Goal: Task Accomplishment & Management: Manage account settings

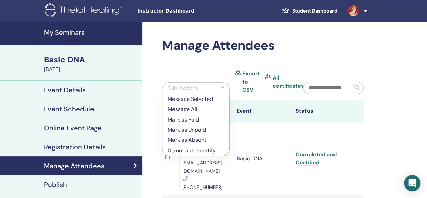
click at [78, 29] on h4 "My Seminars" at bounding box center [91, 32] width 95 height 8
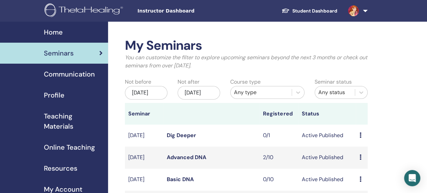
click at [154, 93] on div "[DATE]" at bounding box center [146, 93] width 43 height 14
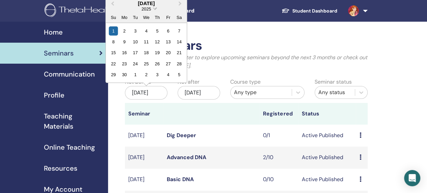
click at [155, 8] on span "Choose Date" at bounding box center [155, 8] width 4 height 4
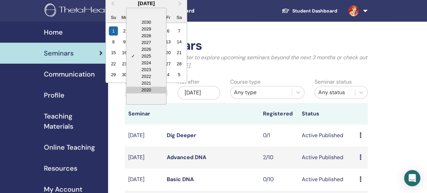
click at [154, 89] on div "2020" at bounding box center [146, 89] width 40 height 7
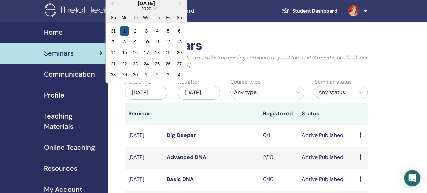
click at [127, 26] on div "1" at bounding box center [124, 30] width 9 height 9
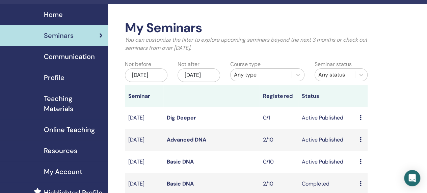
scroll to position [19, 0]
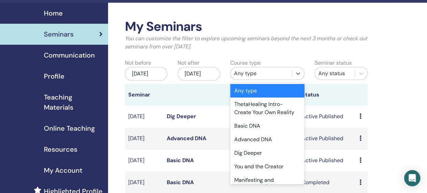
click at [273, 137] on div "Advanced DNA" at bounding box center [267, 139] width 74 height 14
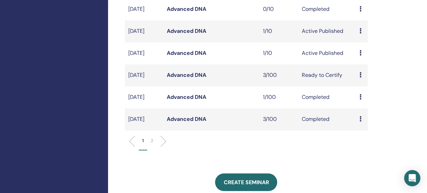
scroll to position [215, 0]
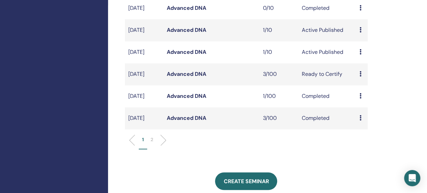
click at [361, 120] on icon at bounding box center [360, 117] width 2 height 5
click at [374, 145] on link "Attendees" at bounding box center [366, 145] width 26 height 7
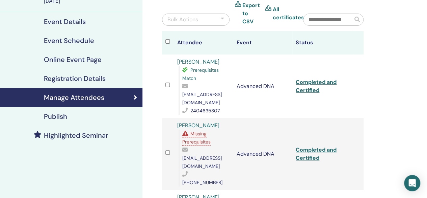
scroll to position [69, 0]
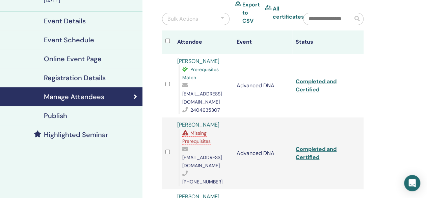
click at [392, 122] on div "Manage Attendees Bulk Actions Export to CSV All certificates Attendee Event Sta…" at bounding box center [285, 163] width 285 height 421
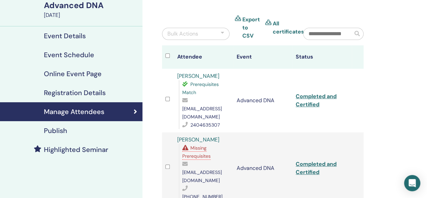
scroll to position [0, 0]
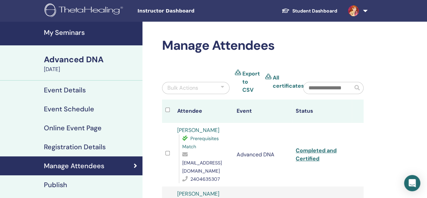
click at [249, 79] on link "Export to CSV" at bounding box center [252, 82] width 18 height 24
click at [78, 31] on h4 "My Seminars" at bounding box center [91, 32] width 95 height 8
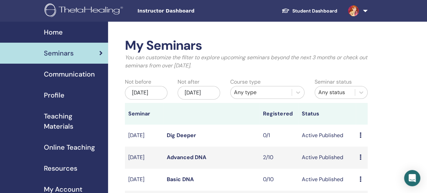
click at [155, 91] on div "[DATE]" at bounding box center [146, 93] width 43 height 14
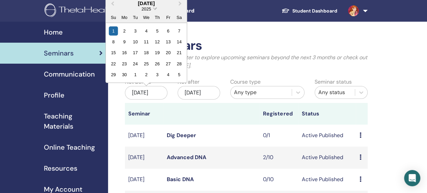
click at [149, 9] on span "2025" at bounding box center [146, 8] width 9 height 5
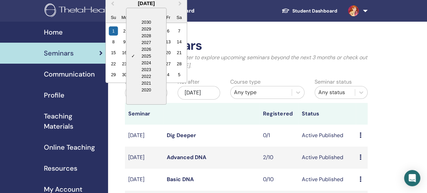
click at [150, 91] on div "2020" at bounding box center [146, 89] width 40 height 7
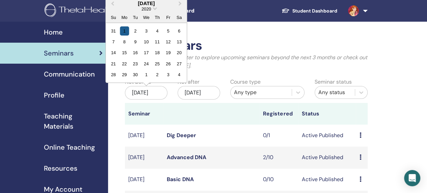
click at [123, 28] on div "1" at bounding box center [124, 30] width 9 height 9
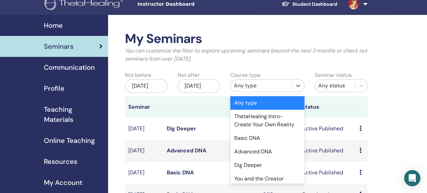
scroll to position [7, 0]
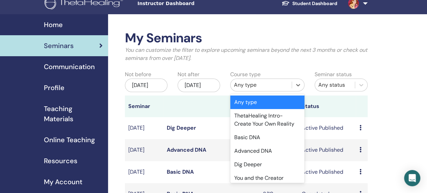
click at [266, 149] on div "Advanced DNA" at bounding box center [267, 151] width 74 height 14
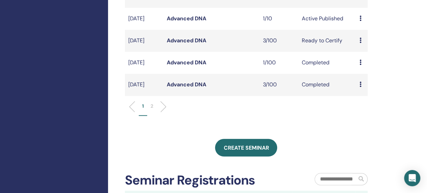
scroll to position [250, 0]
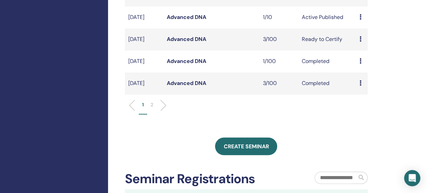
click at [362, 65] on div "Preview Attendees" at bounding box center [361, 61] width 5 height 8
click at [376, 90] on link "Attendees" at bounding box center [367, 89] width 26 height 7
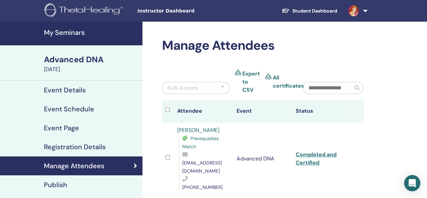
click at [398, 105] on div "Manage Attendees Bulk Actions Export to CSV All certificates Attendee Event Sta…" at bounding box center [285, 169] width 285 height 294
click at [74, 29] on h4 "My Seminars" at bounding box center [91, 32] width 95 height 8
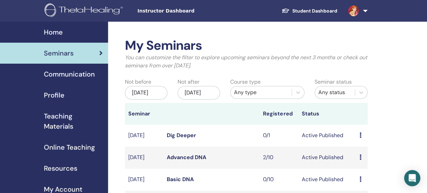
click at [156, 92] on div "[DATE]" at bounding box center [146, 93] width 43 height 14
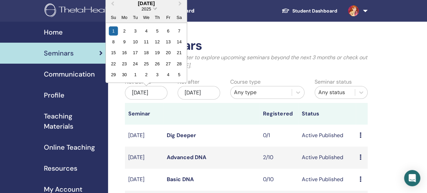
click at [151, 6] on span "2025" at bounding box center [146, 8] width 9 height 5
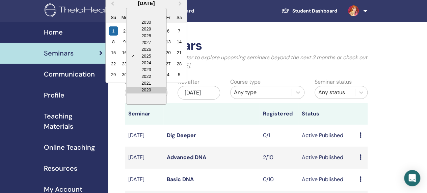
click at [154, 89] on div "2020" at bounding box center [146, 89] width 40 height 7
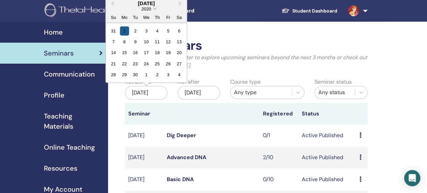
click at [124, 30] on div "1" at bounding box center [124, 30] width 9 height 9
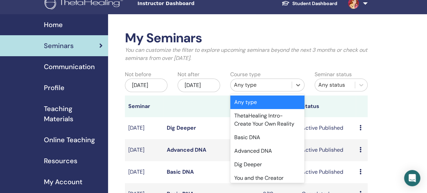
scroll to position [7, 0]
click at [278, 148] on div "Advanced DNA" at bounding box center [267, 151] width 74 height 14
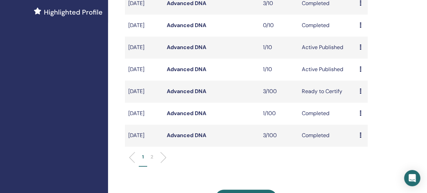
scroll to position [196, 0]
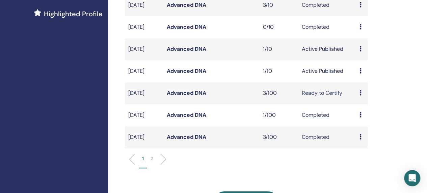
click at [359, 95] on icon at bounding box center [360, 92] width 2 height 5
click at [374, 130] on link "Attendees" at bounding box center [364, 130] width 26 height 7
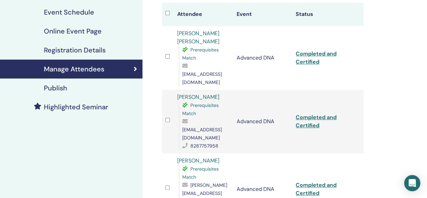
scroll to position [97, 0]
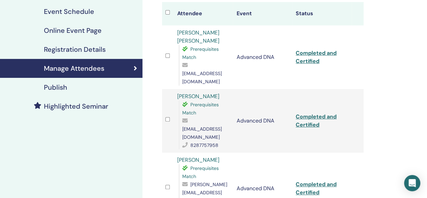
click at [389, 124] on div "Manage Attendees Bulk Actions Export to CSV All certificates Attendee Event Sta…" at bounding box center [285, 134] width 285 height 421
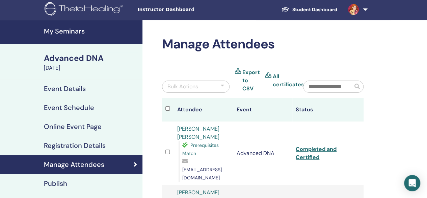
scroll to position [0, 0]
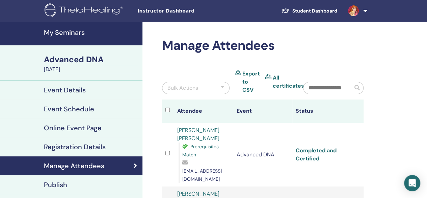
click at [74, 31] on h4 "My Seminars" at bounding box center [91, 32] width 95 height 8
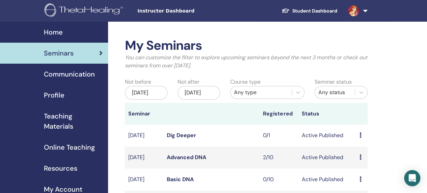
click at [156, 96] on div "Jun/01, 2025" at bounding box center [146, 93] width 43 height 14
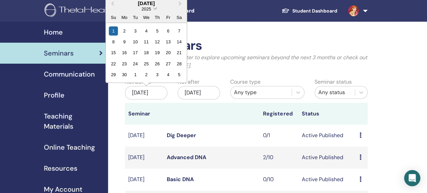
click at [148, 10] on span "2025" at bounding box center [146, 8] width 9 height 5
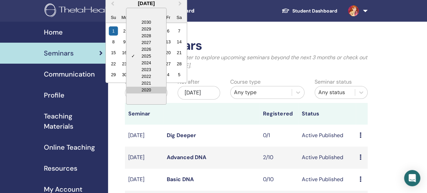
click at [149, 89] on div "2020" at bounding box center [146, 89] width 40 height 7
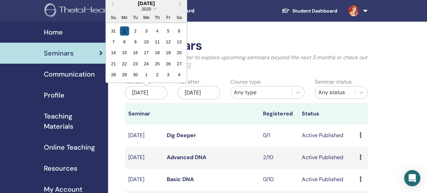
click at [124, 30] on div "1" at bounding box center [124, 30] width 9 height 9
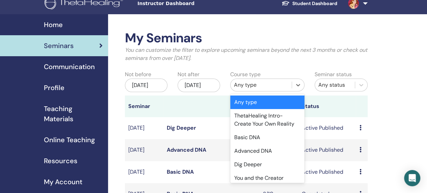
scroll to position [7, 0]
click at [273, 149] on div "Advanced DNA" at bounding box center [267, 151] width 74 height 14
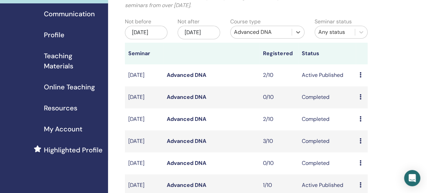
scroll to position [61, 0]
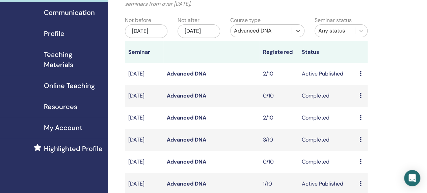
click at [359, 120] on icon at bounding box center [360, 117] width 2 height 5
click at [373, 145] on link "Attendees" at bounding box center [364, 142] width 26 height 7
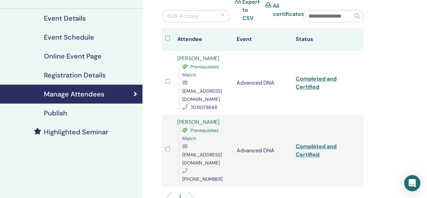
scroll to position [72, 0]
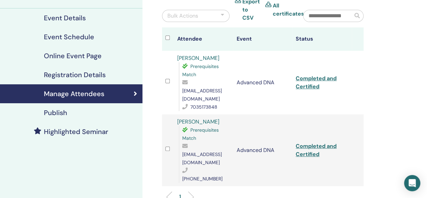
click at [274, 54] on td "Advanced DNA" at bounding box center [262, 83] width 59 height 64
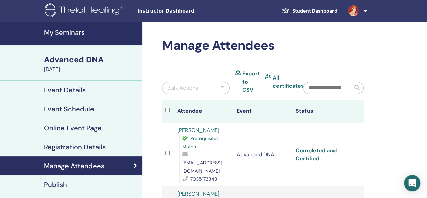
click at [78, 33] on h4 "My Seminars" at bounding box center [91, 32] width 95 height 8
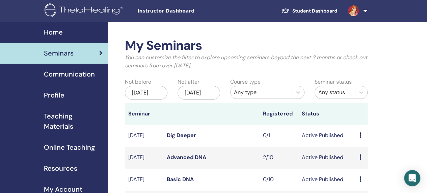
click at [157, 94] on div "Jun/01, 2025" at bounding box center [146, 93] width 43 height 14
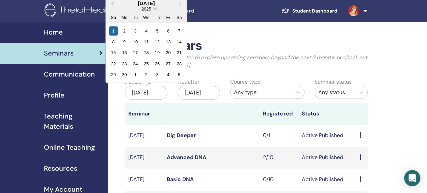
click at [149, 10] on span "2025" at bounding box center [146, 8] width 9 height 5
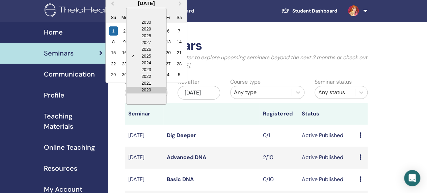
click at [144, 89] on div "2020" at bounding box center [146, 89] width 40 height 7
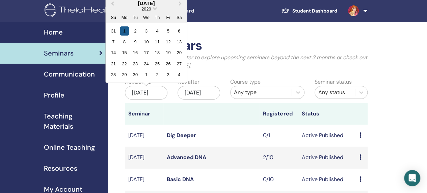
click at [122, 28] on div "1" at bounding box center [124, 30] width 9 height 9
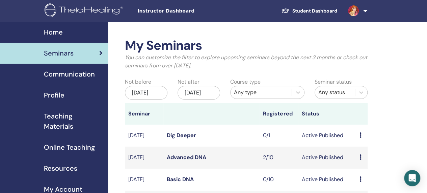
scroll to position [7, 0]
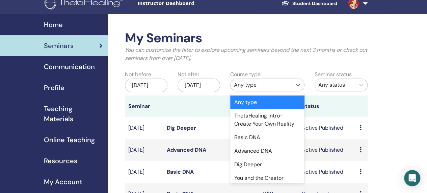
click at [276, 151] on div "Advanced DNA" at bounding box center [267, 151] width 74 height 14
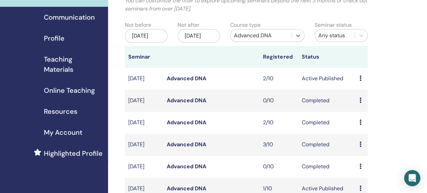
scroll to position [59, 0]
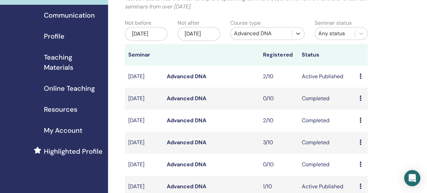
click at [359, 145] on icon at bounding box center [360, 141] width 2 height 5
click at [369, 169] on link "Attendees" at bounding box center [364, 166] width 26 height 7
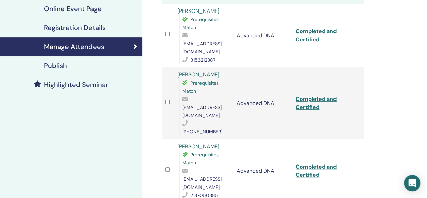
scroll to position [120, 0]
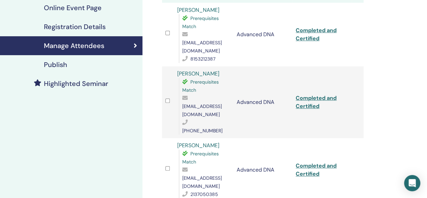
click at [409, 119] on div "Manage Attendees Bulk Actions Export to CSV All certificates Attendee Event Sta…" at bounding box center [285, 112] width 285 height 421
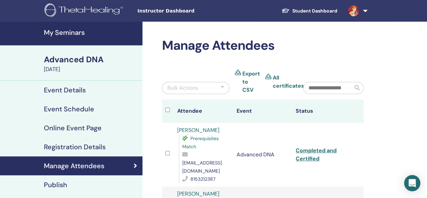
scroll to position [0, 0]
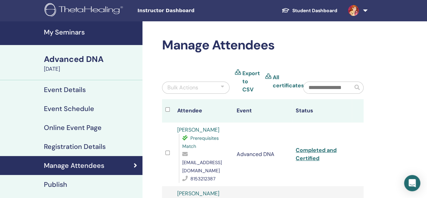
click at [260, 148] on td "Advanced DNA" at bounding box center [262, 154] width 59 height 64
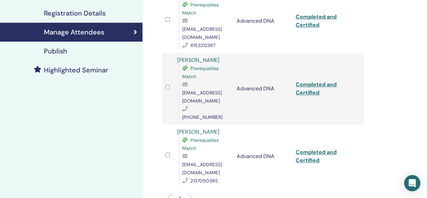
scroll to position [134, 0]
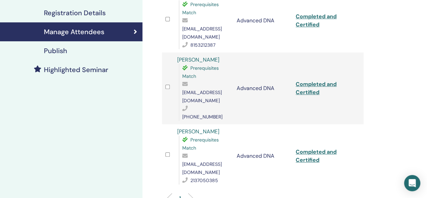
click at [376, 54] on div "Manage Attendees Bulk Actions Export to CSV All certificates Attendee Event Sta…" at bounding box center [285, 98] width 285 height 421
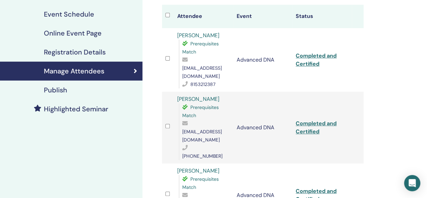
scroll to position [96, 0]
